Goal: Task Accomplishment & Management: Manage account settings

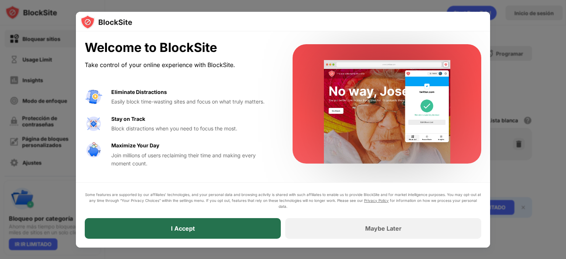
click at [233, 232] on div "I Accept" at bounding box center [183, 228] width 196 height 21
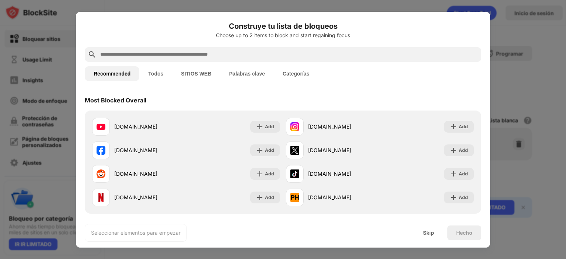
click at [203, 53] on input "text" at bounding box center [288, 54] width 379 height 9
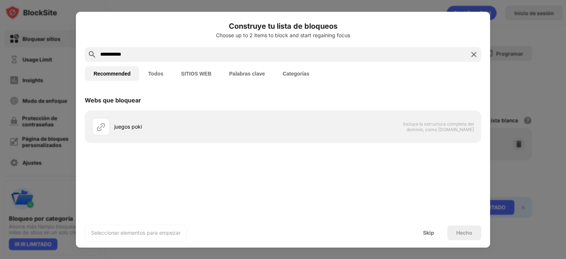
type input "**********"
click at [193, 72] on button "SITIOS WEB" at bounding box center [196, 73] width 48 height 15
click at [165, 53] on input "**********" at bounding box center [282, 54] width 367 height 9
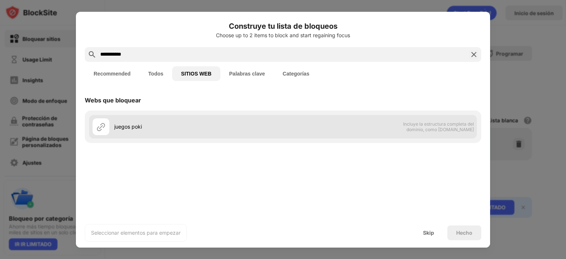
click at [159, 123] on div "juegos poki" at bounding box center [198, 127] width 169 height 8
click at [102, 126] on img at bounding box center [101, 126] width 9 height 9
click at [126, 126] on div "juegos poki" at bounding box center [198, 127] width 169 height 8
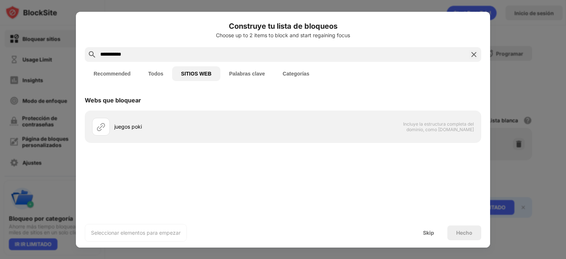
click at [161, 76] on button "Todos" at bounding box center [155, 73] width 33 height 15
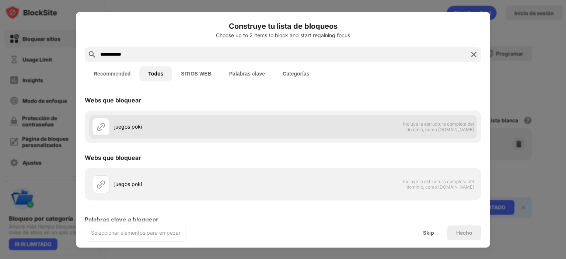
scroll to position [47, 0]
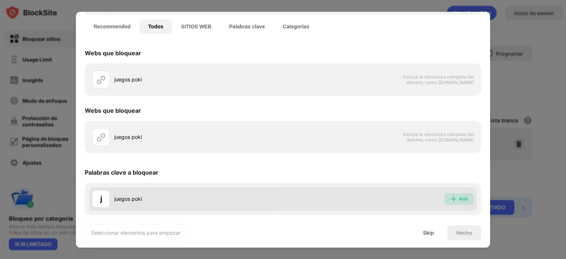
click at [461, 202] on div "Add" at bounding box center [463, 198] width 9 height 7
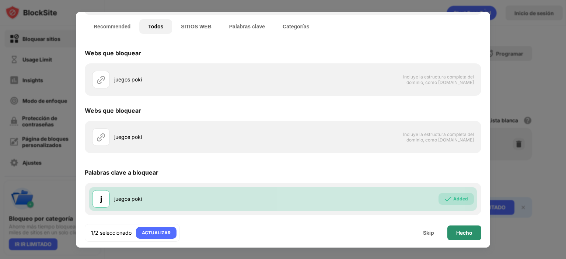
click at [463, 233] on div "Hecho" at bounding box center [464, 233] width 16 height 6
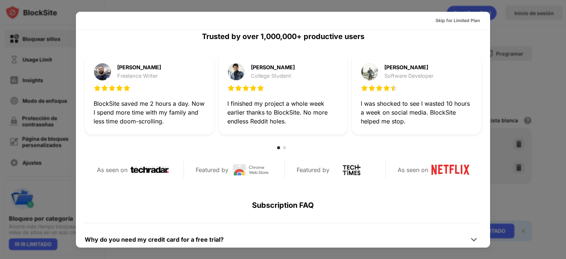
scroll to position [175, 0]
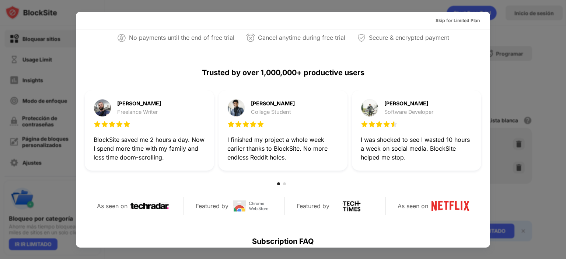
click at [511, 53] on div at bounding box center [283, 129] width 566 height 259
click at [506, 45] on div at bounding box center [283, 129] width 566 height 259
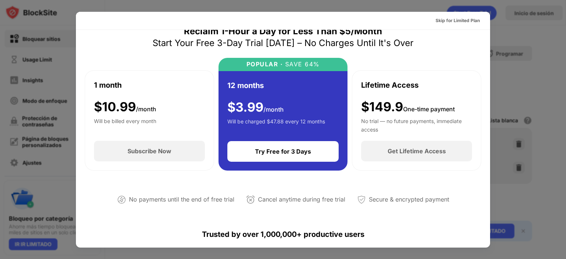
scroll to position [0, 0]
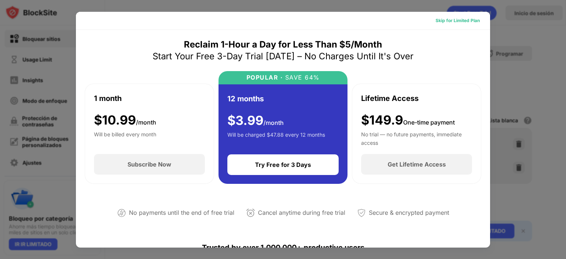
click at [445, 22] on div "Skip for Limited Plan" at bounding box center [457, 20] width 44 height 7
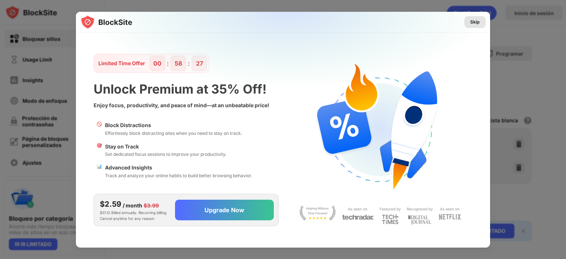
click at [479, 25] on div "Skip" at bounding box center [475, 21] width 10 height 7
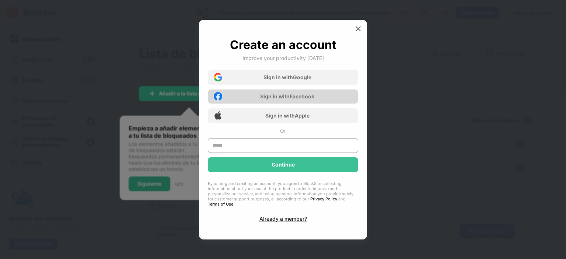
click at [291, 99] on div "Sign in with Facebook" at bounding box center [287, 96] width 54 height 6
click at [260, 99] on div "Sign in with Facebook" at bounding box center [287, 96] width 54 height 6
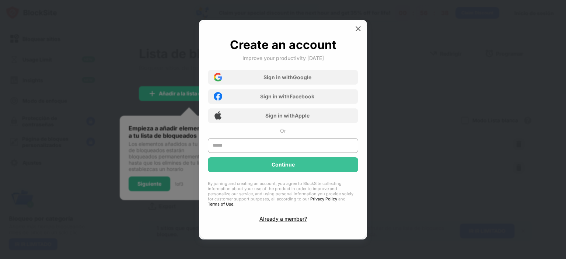
click at [157, 183] on div at bounding box center [283, 129] width 566 height 259
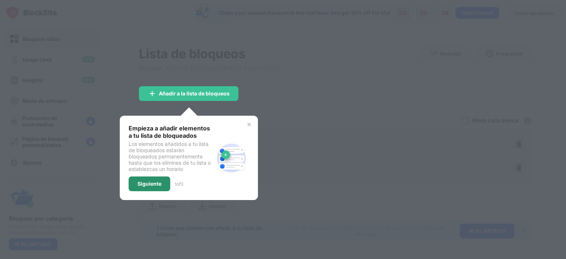
click at [158, 188] on div "Siguiente" at bounding box center [150, 183] width 42 height 15
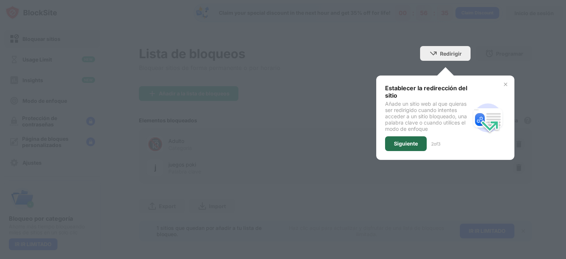
click at [404, 141] on div "Siguiente" at bounding box center [406, 144] width 24 height 6
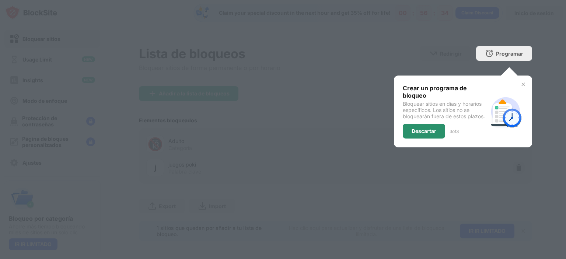
click at [416, 136] on div "Descartar" at bounding box center [424, 131] width 42 height 15
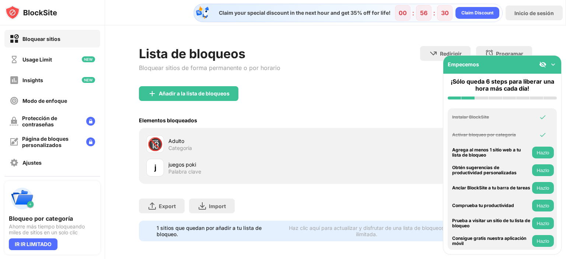
click at [406, 88] on div "Añadir a la lista de bloqueos" at bounding box center [335, 99] width 393 height 27
click at [328, 170] on div "juegos poki Palabra clave" at bounding box center [251, 168] width 167 height 14
click at [291, 105] on div "Añadir a la lista de bloqueos" at bounding box center [335, 99] width 393 height 27
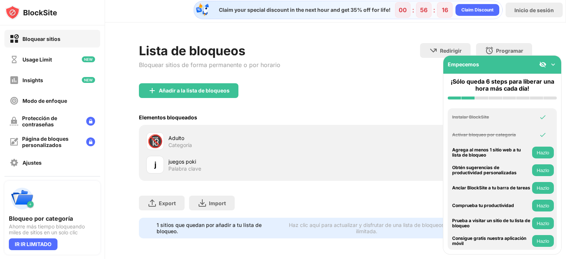
scroll to position [8, 0]
click at [552, 67] on div "Empecemos" at bounding box center [502, 65] width 118 height 18
click at [552, 67] on img at bounding box center [552, 64] width 7 height 7
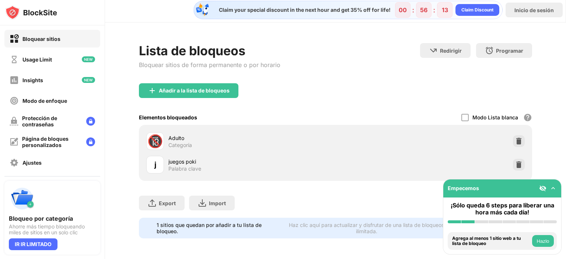
scroll to position [0, 0]
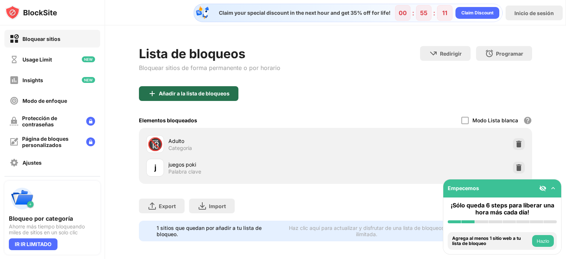
click at [190, 95] on div "Añadir a la lista de bloqueos" at bounding box center [194, 94] width 71 height 6
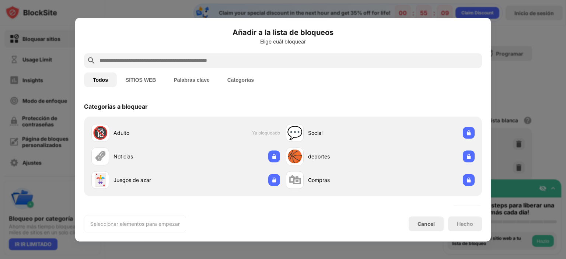
click at [200, 65] on div at bounding box center [283, 60] width 398 height 15
click at [200, 61] on input "text" at bounding box center [289, 60] width 380 height 9
type input "*"
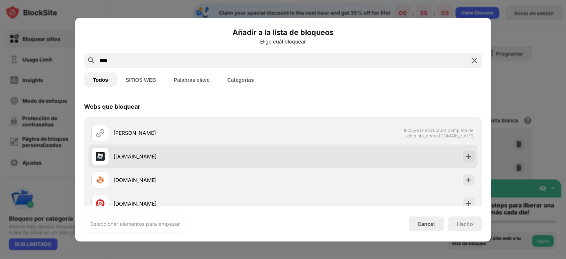
type input "****"
click at [147, 158] on div "[DOMAIN_NAME]" at bounding box center [197, 157] width 169 height 8
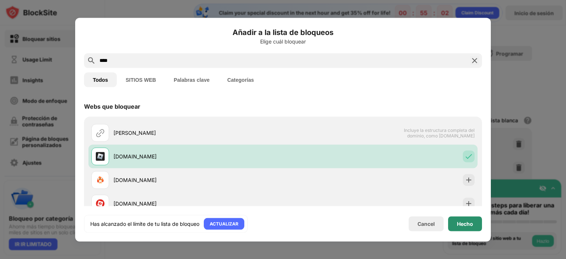
click at [469, 229] on div "Hecho" at bounding box center [465, 223] width 34 height 15
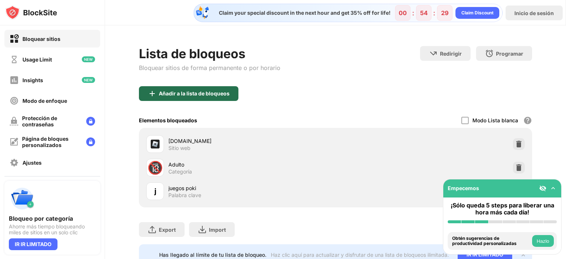
click at [214, 91] on div "Añadir a la lista de bloqueos" at bounding box center [194, 94] width 71 height 6
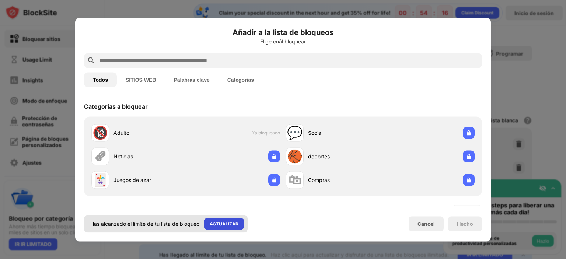
click at [223, 225] on div "ACTUALIZAR" at bounding box center [224, 223] width 29 height 7
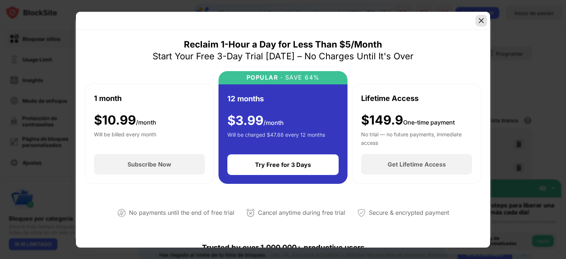
click at [478, 22] on img at bounding box center [480, 20] width 7 height 7
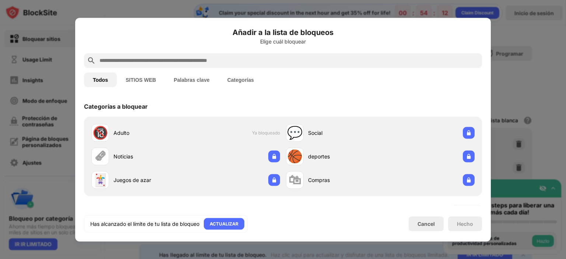
click at [161, 64] on input "text" at bounding box center [289, 60] width 380 height 9
click at [167, 57] on input "text" at bounding box center [289, 60] width 380 height 9
type input "*"
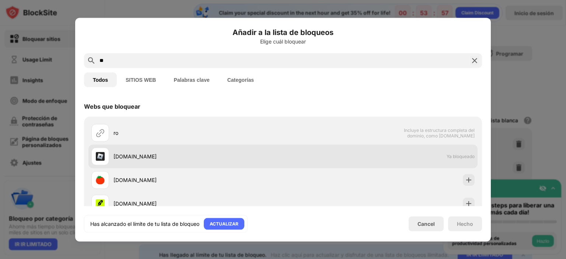
type input "**"
click at [298, 159] on div "[DOMAIN_NAME] Ya bloqueado" at bounding box center [282, 156] width 389 height 24
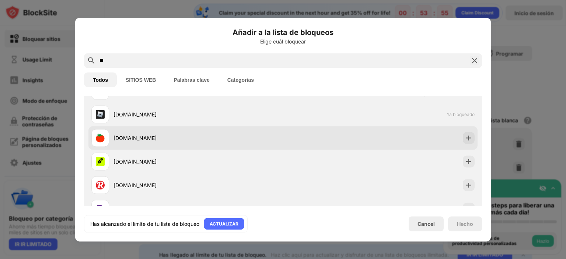
scroll to position [74, 0]
